Goal: Information Seeking & Learning: Stay updated

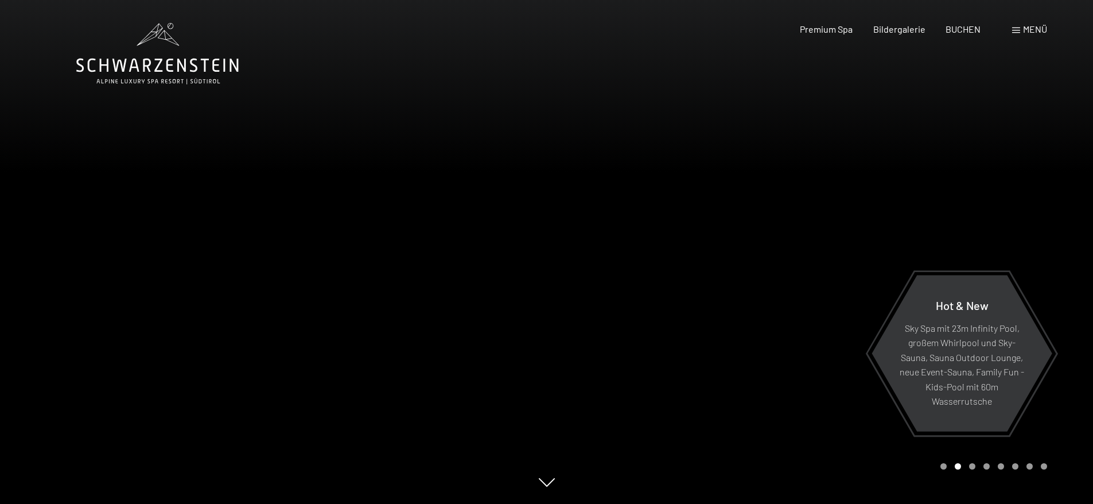
click at [677, 305] on div at bounding box center [820, 252] width 547 height 504
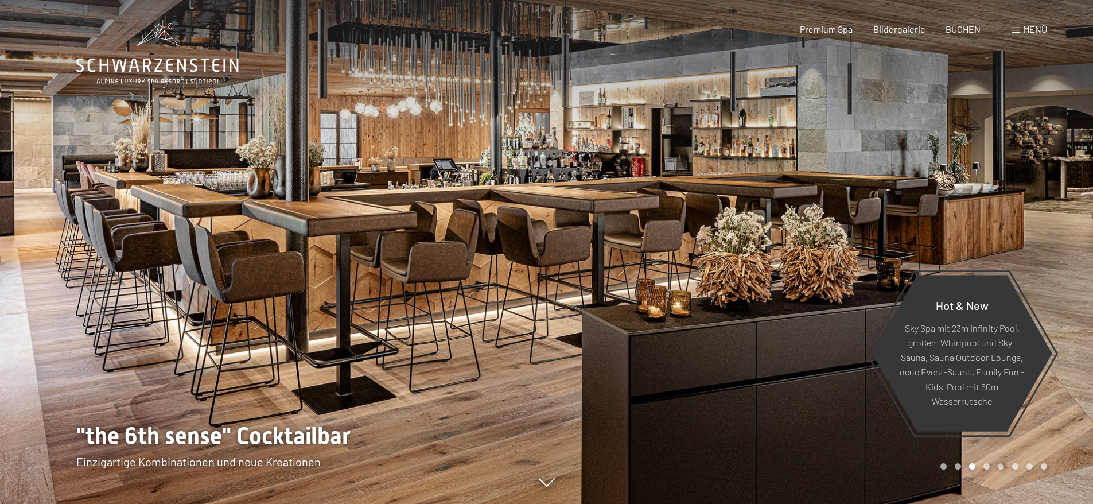
click at [677, 305] on div at bounding box center [820, 252] width 547 height 504
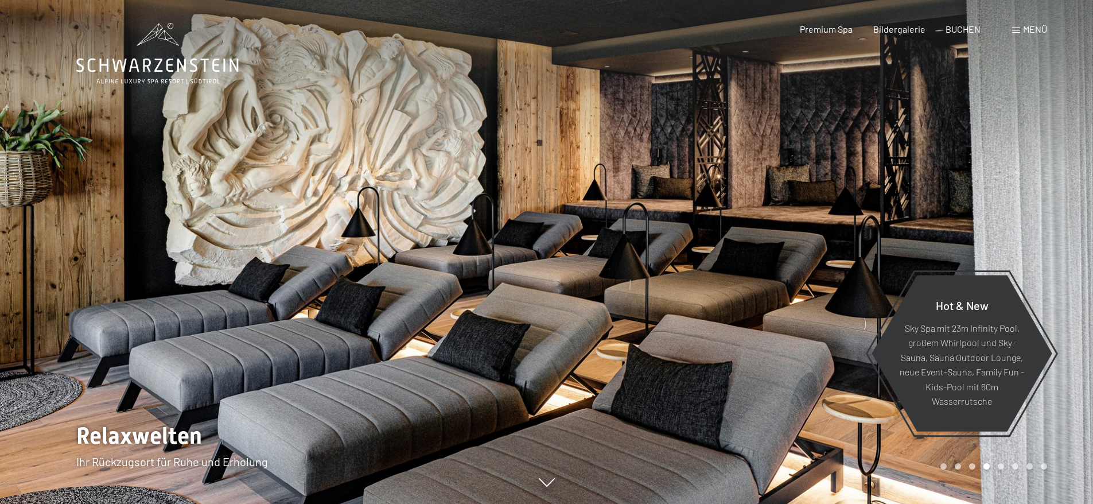
click at [677, 305] on div at bounding box center [820, 252] width 547 height 504
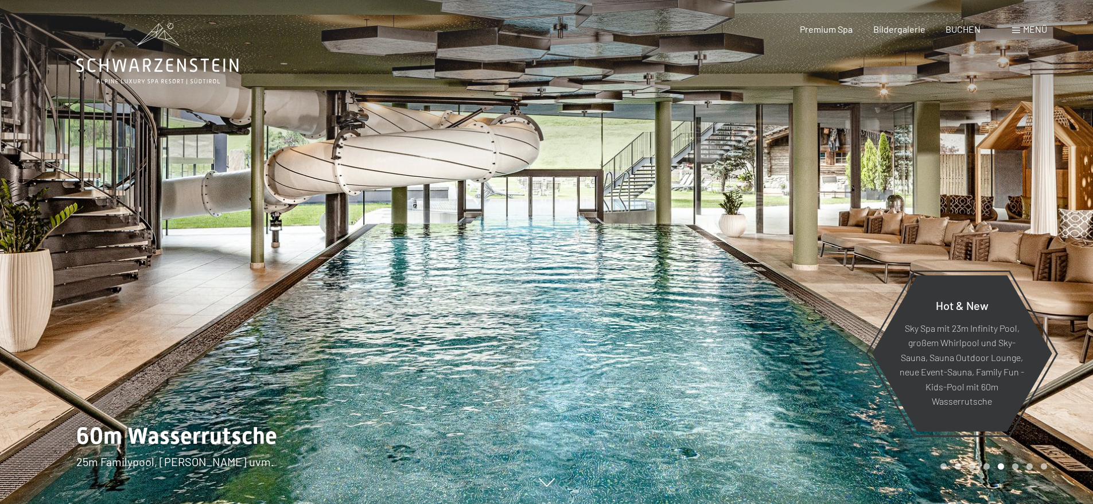
click at [677, 305] on div at bounding box center [820, 252] width 547 height 504
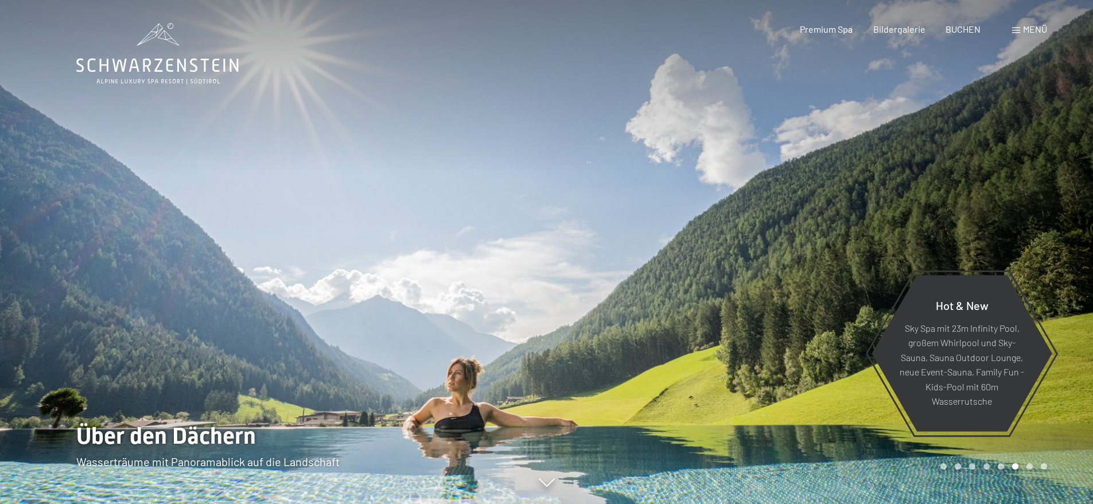
click at [677, 305] on div at bounding box center [820, 252] width 547 height 504
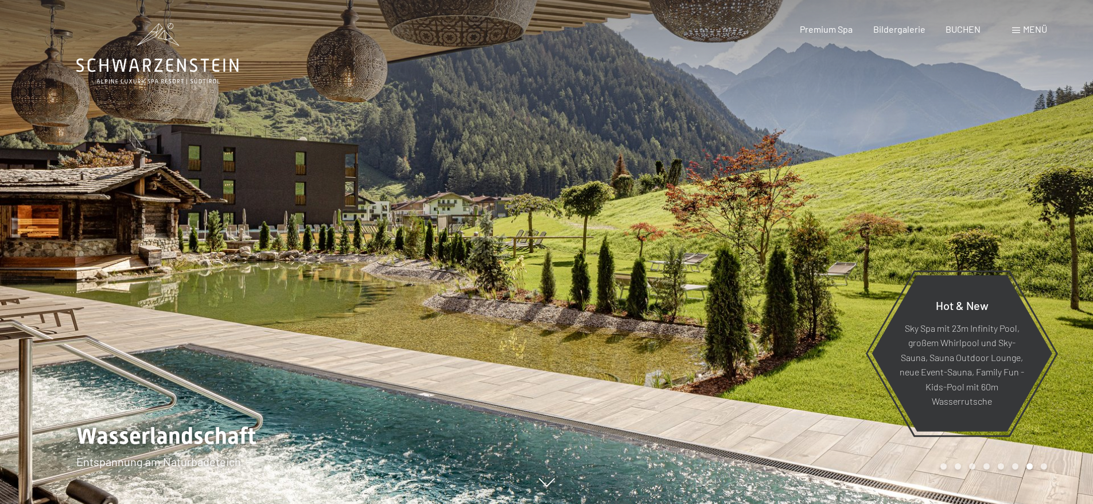
click at [677, 305] on div at bounding box center [820, 252] width 547 height 504
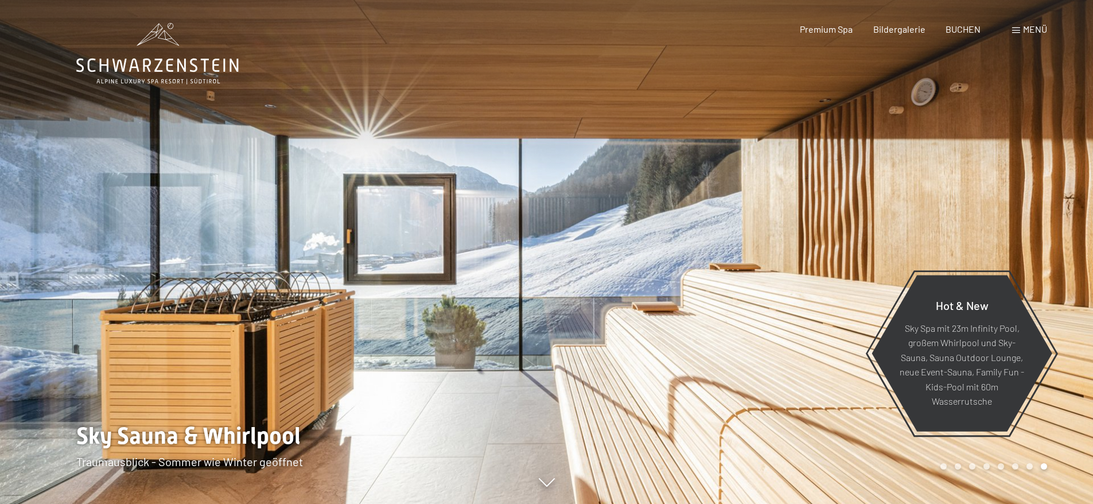
click at [677, 305] on div at bounding box center [820, 252] width 547 height 504
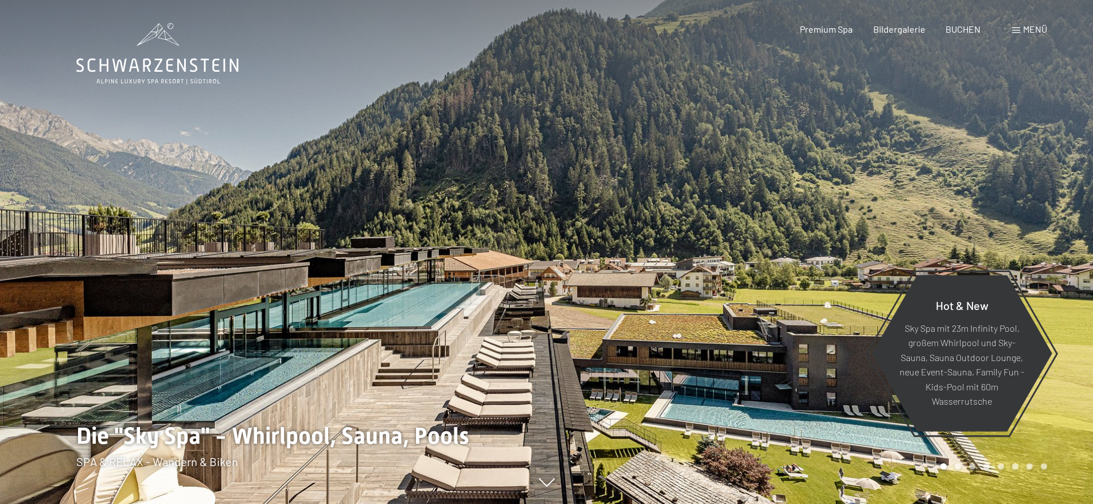
click at [677, 305] on div at bounding box center [820, 252] width 547 height 504
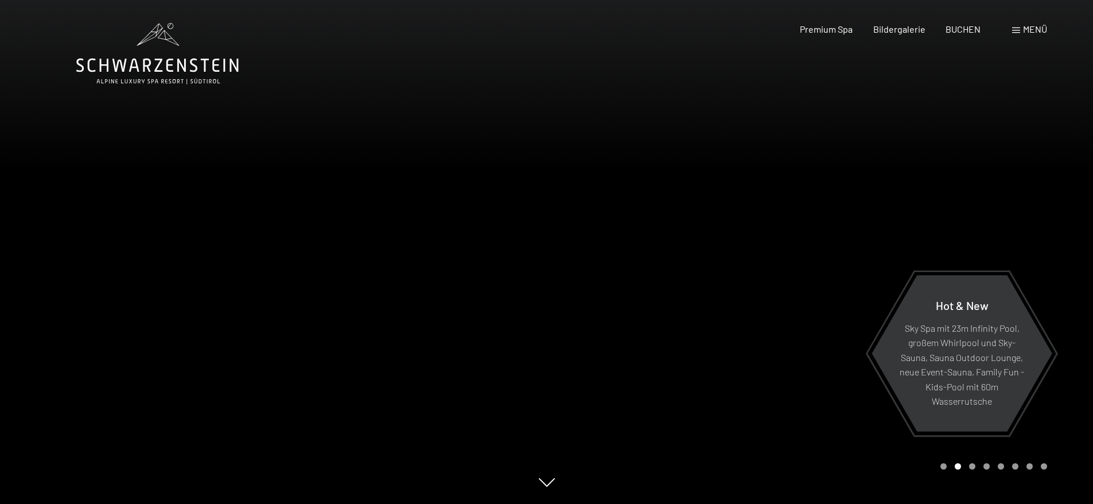
click at [677, 305] on div at bounding box center [820, 252] width 547 height 504
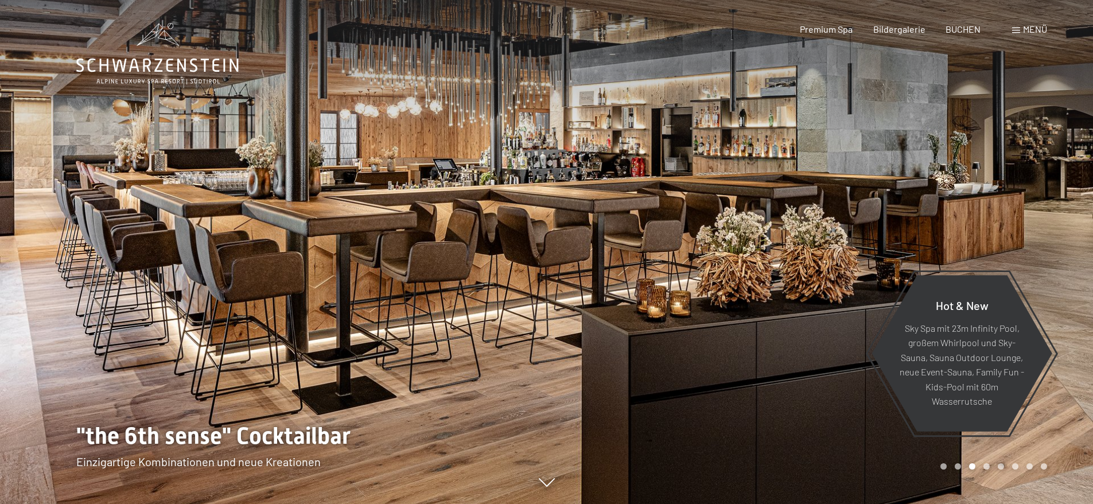
click at [677, 305] on div at bounding box center [820, 252] width 547 height 504
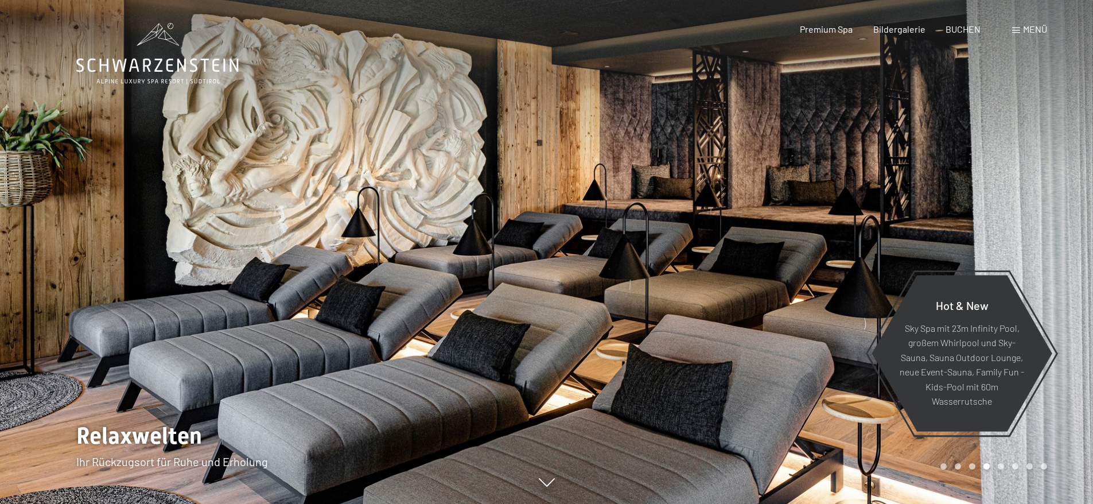
click at [677, 305] on div at bounding box center [820, 252] width 547 height 504
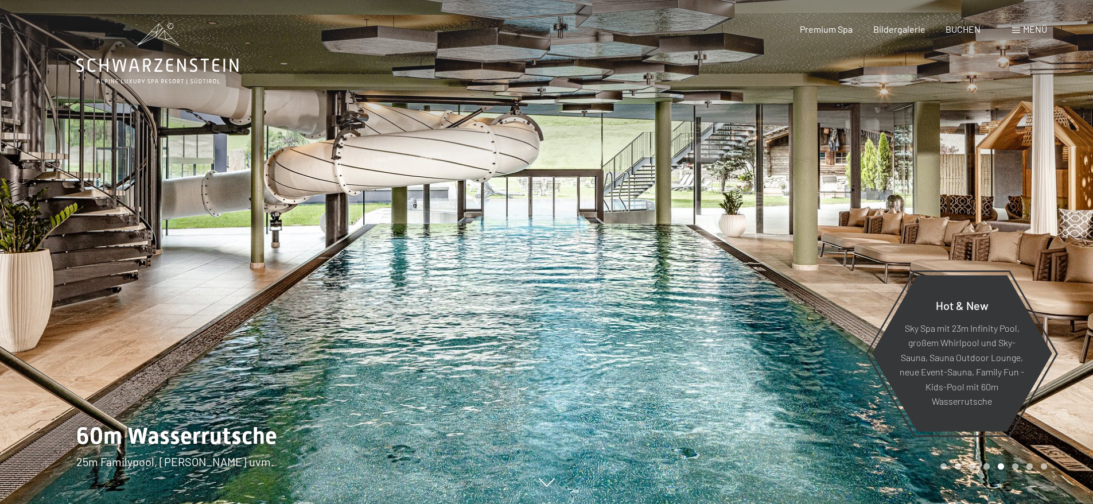
click at [1025, 28] on span "Menü" at bounding box center [1035, 29] width 24 height 11
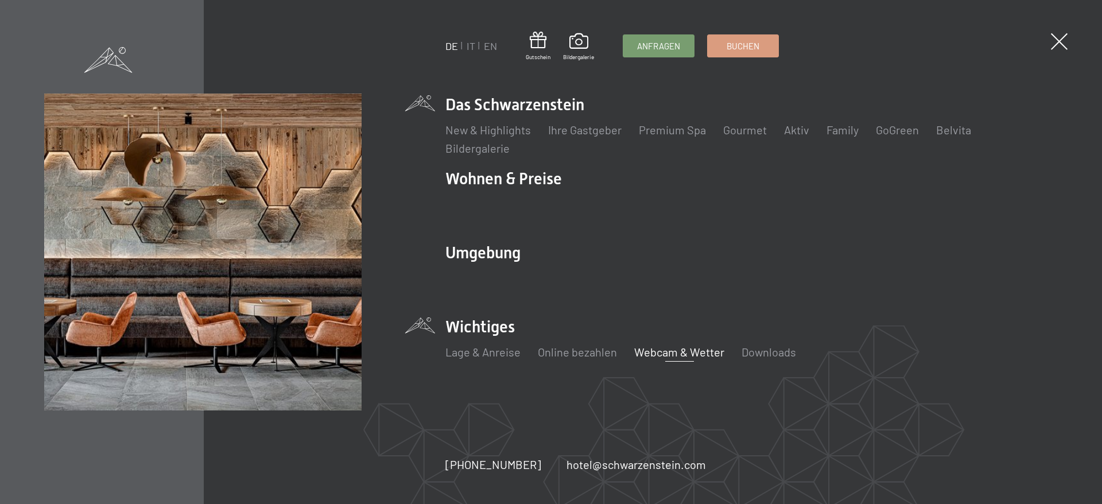
click at [678, 354] on link "Webcam & Wetter" at bounding box center [679, 352] width 90 height 14
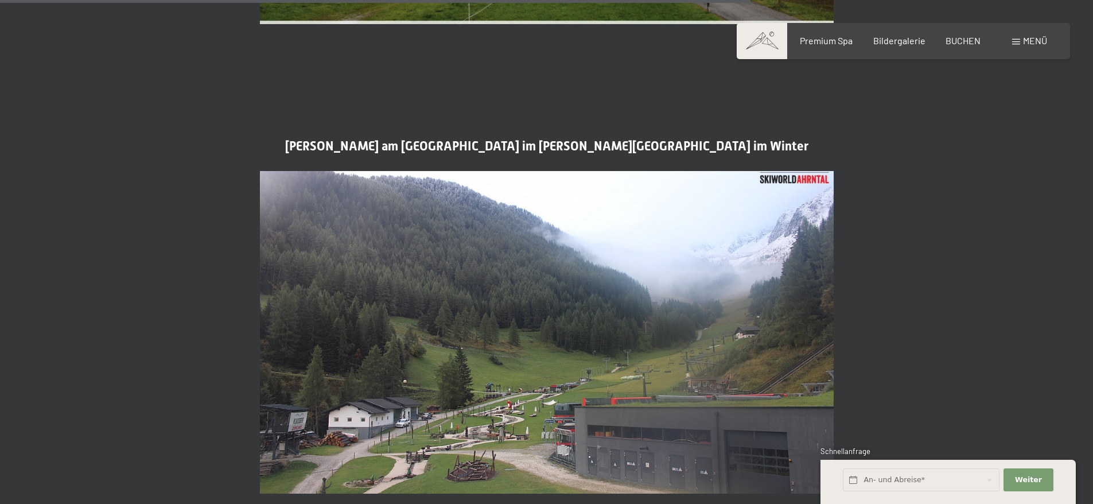
scroll to position [2812, 0]
